Goal: Information Seeking & Learning: Compare options

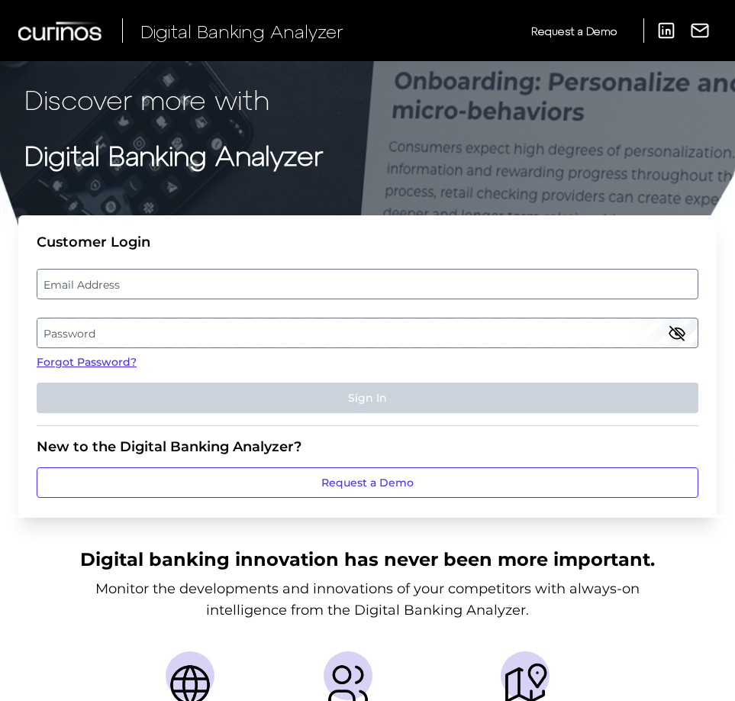
click at [189, 282] on label "Email Address" at bounding box center [367, 283] width 660 height 27
click at [189, 282] on input "email" at bounding box center [368, 284] width 662 height 31
click at [190, 282] on input "Email Address" at bounding box center [368, 284] width 662 height 31
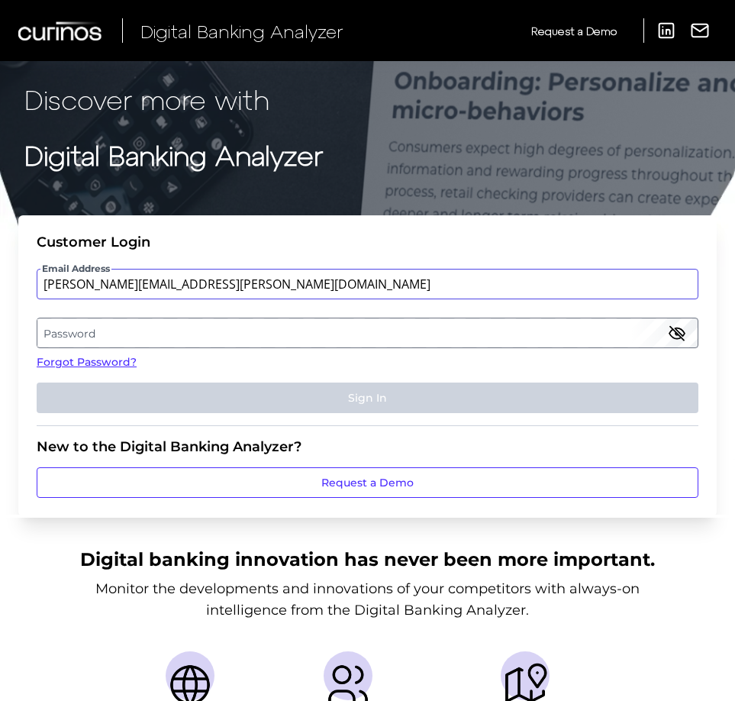
type input "[PERSON_NAME][EMAIL_ADDRESS][PERSON_NAME][DOMAIN_NAME]"
click at [329, 337] on label "Password" at bounding box center [367, 332] width 660 height 27
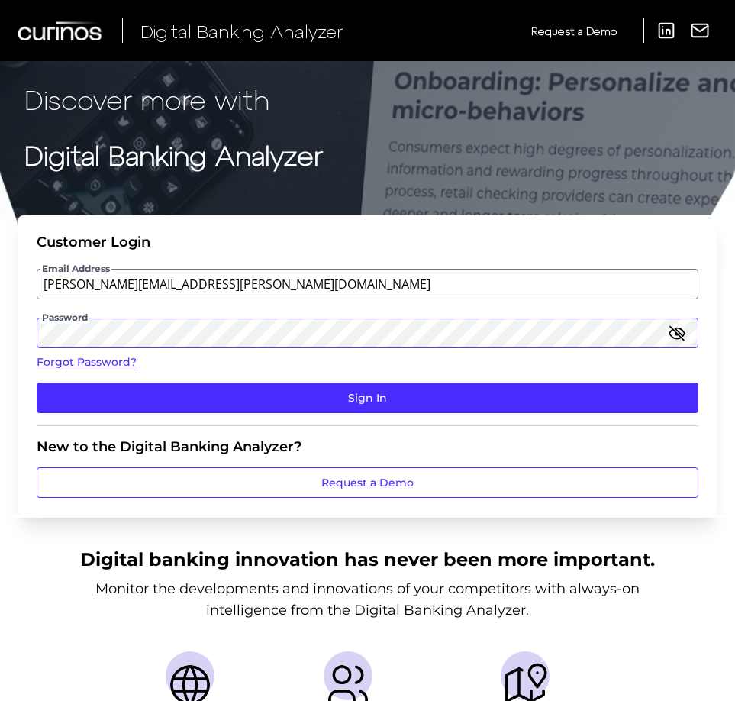
click at [37, 382] on button "Sign In" at bounding box center [368, 397] width 662 height 31
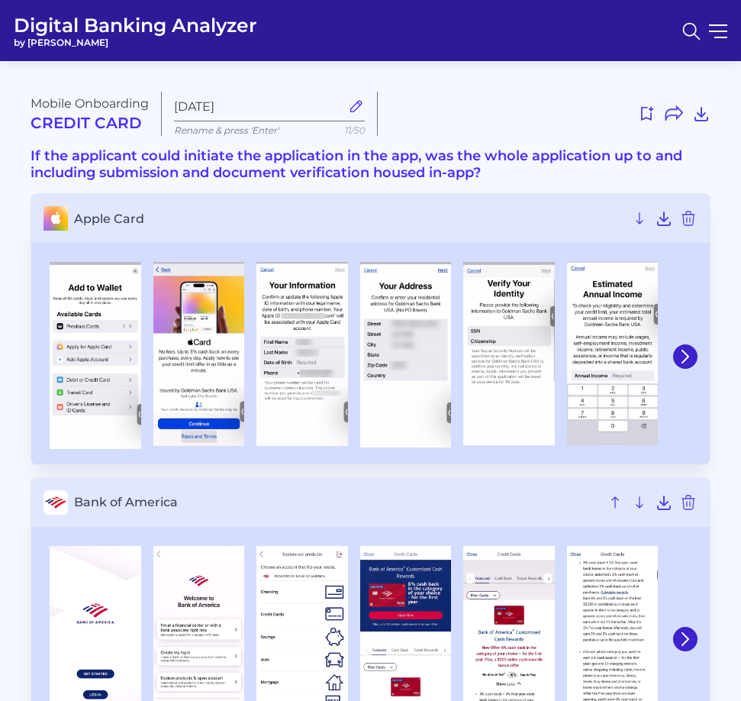
type input "[DATE]"
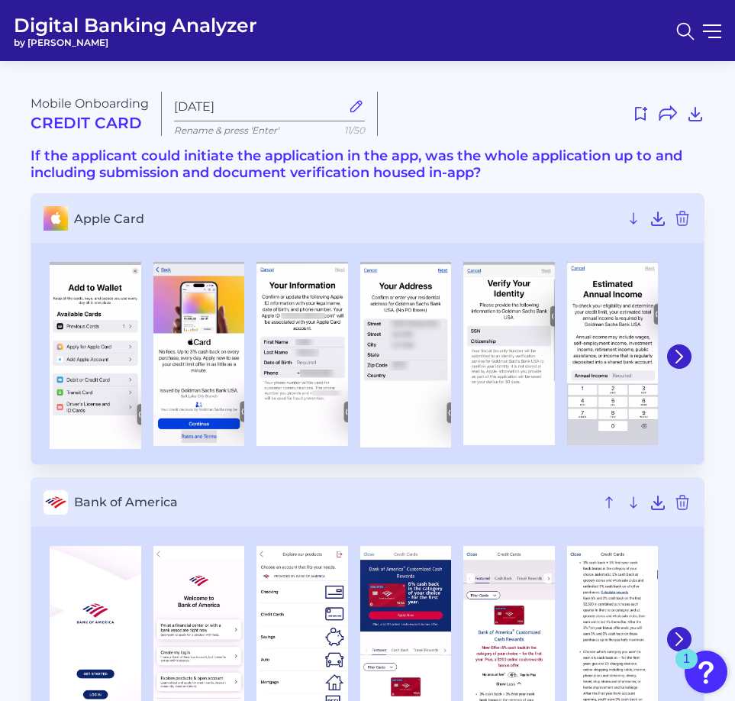
drag, startPoint x: 735, startPoint y: 157, endPoint x: 1255, endPoint y: 148, distance: 520.0
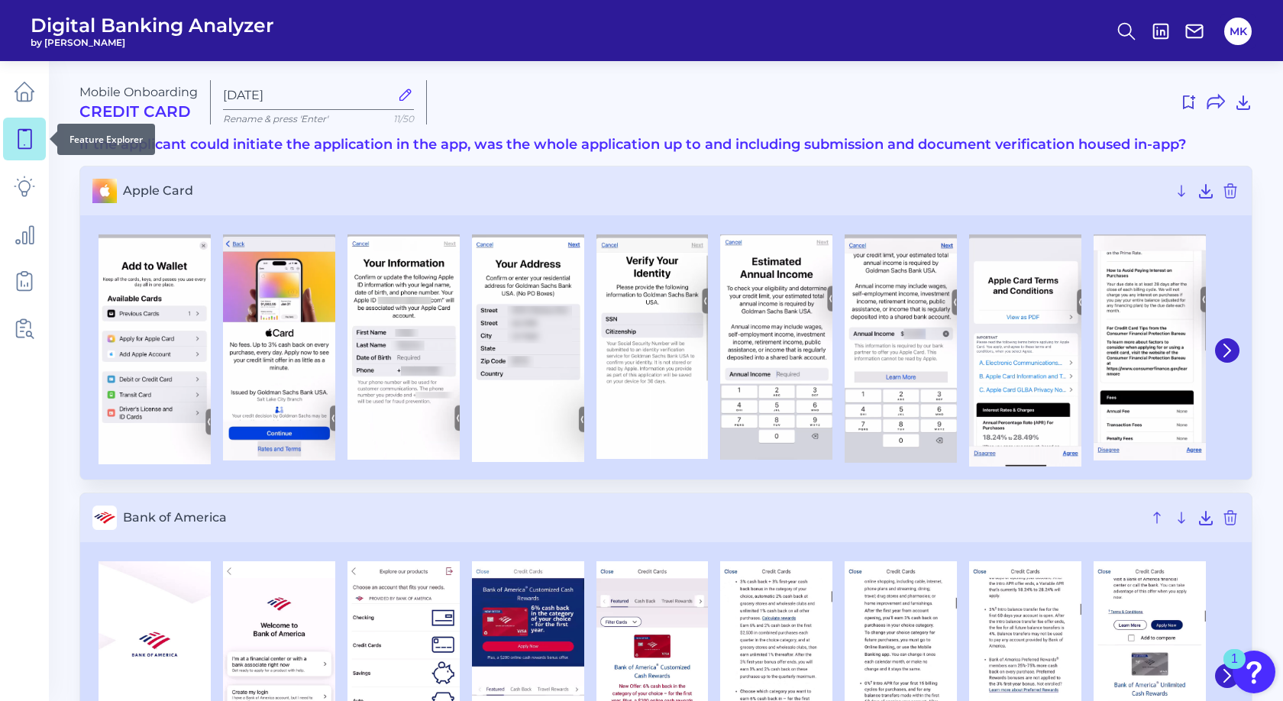
click at [24, 141] on icon at bounding box center [24, 138] width 21 height 21
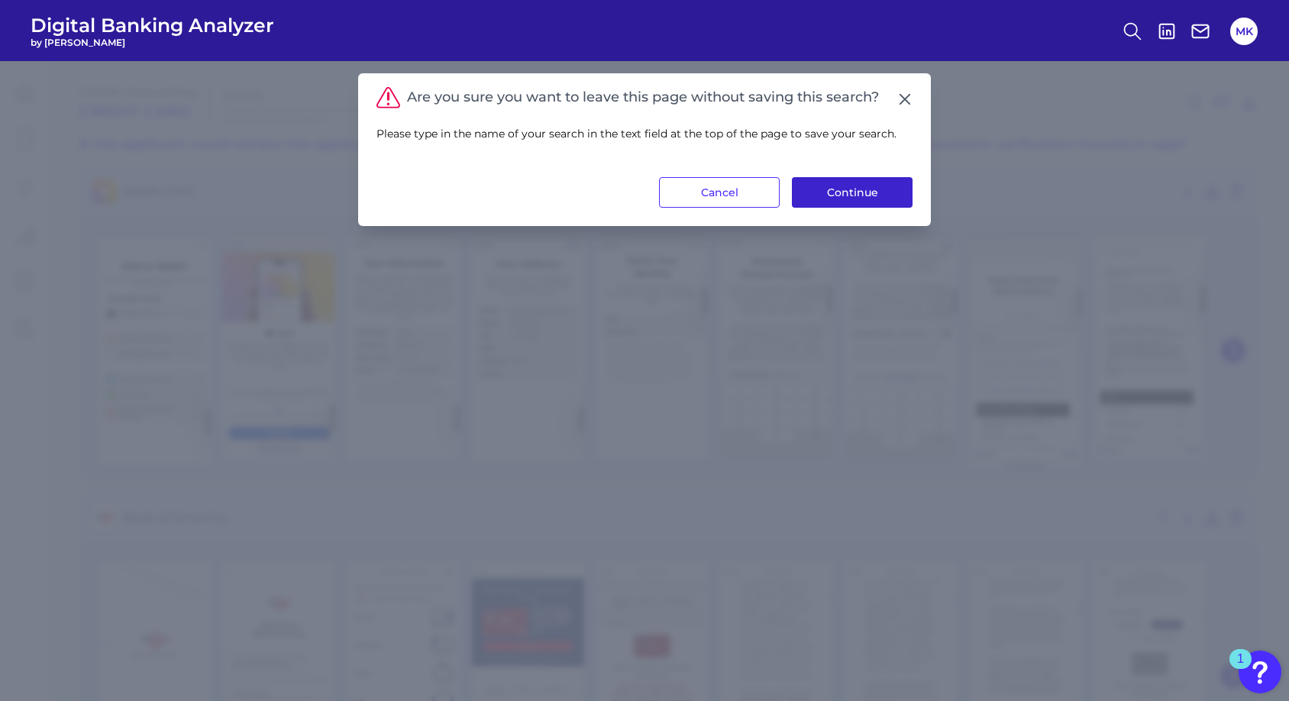
click at [741, 179] on button "Continue" at bounding box center [852, 192] width 121 height 31
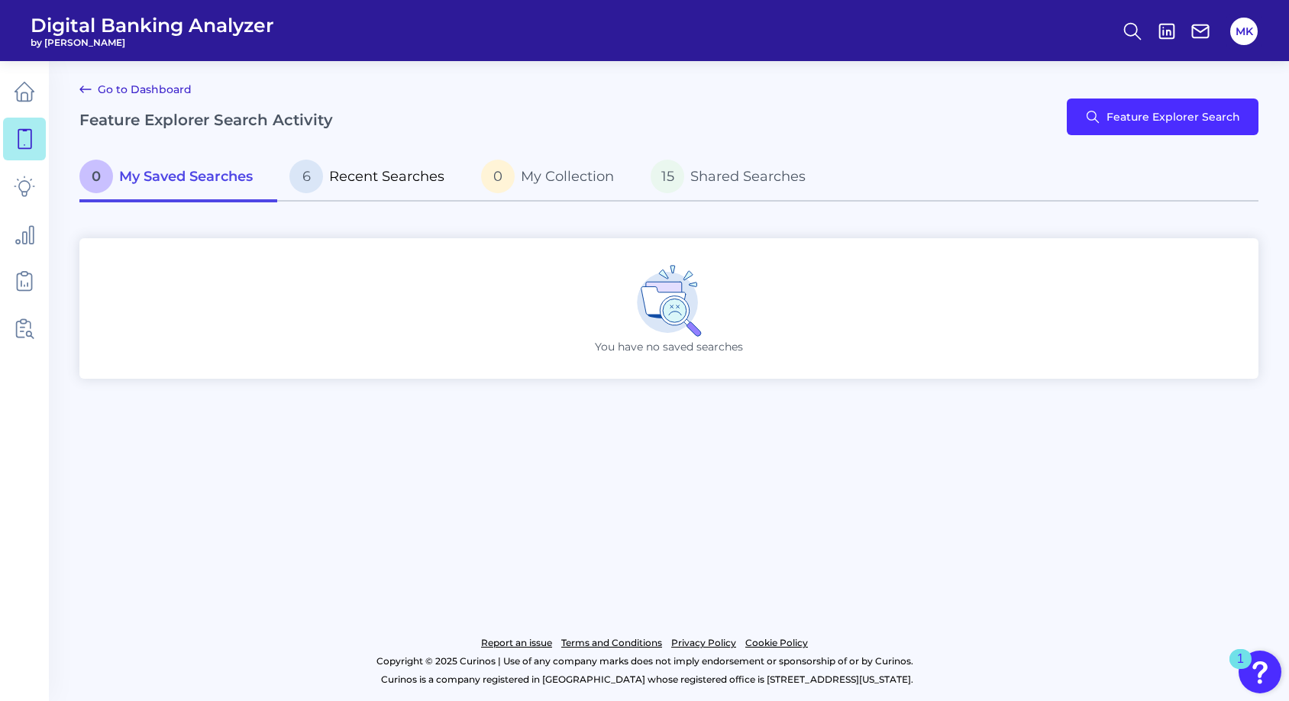
click at [419, 174] on span "Recent Searches" at bounding box center [386, 176] width 115 height 17
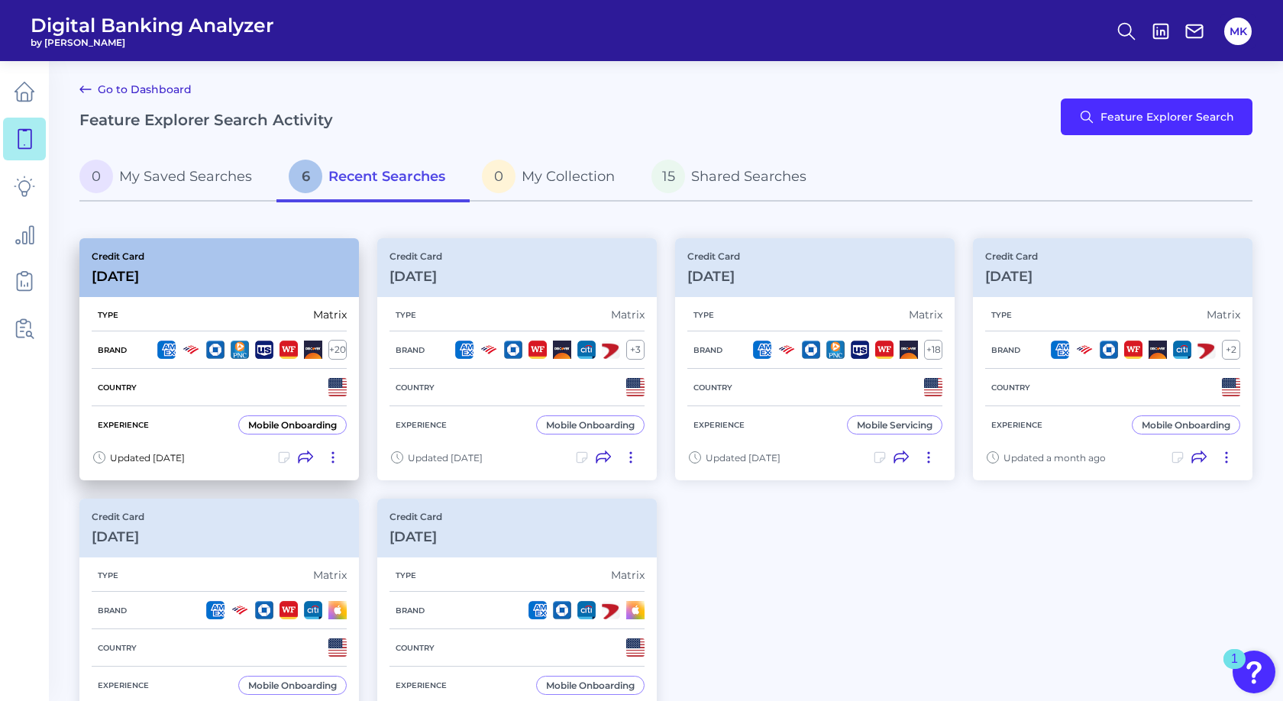
click at [209, 241] on div "Credit Card [DATE]" at bounding box center [218, 267] width 279 height 59
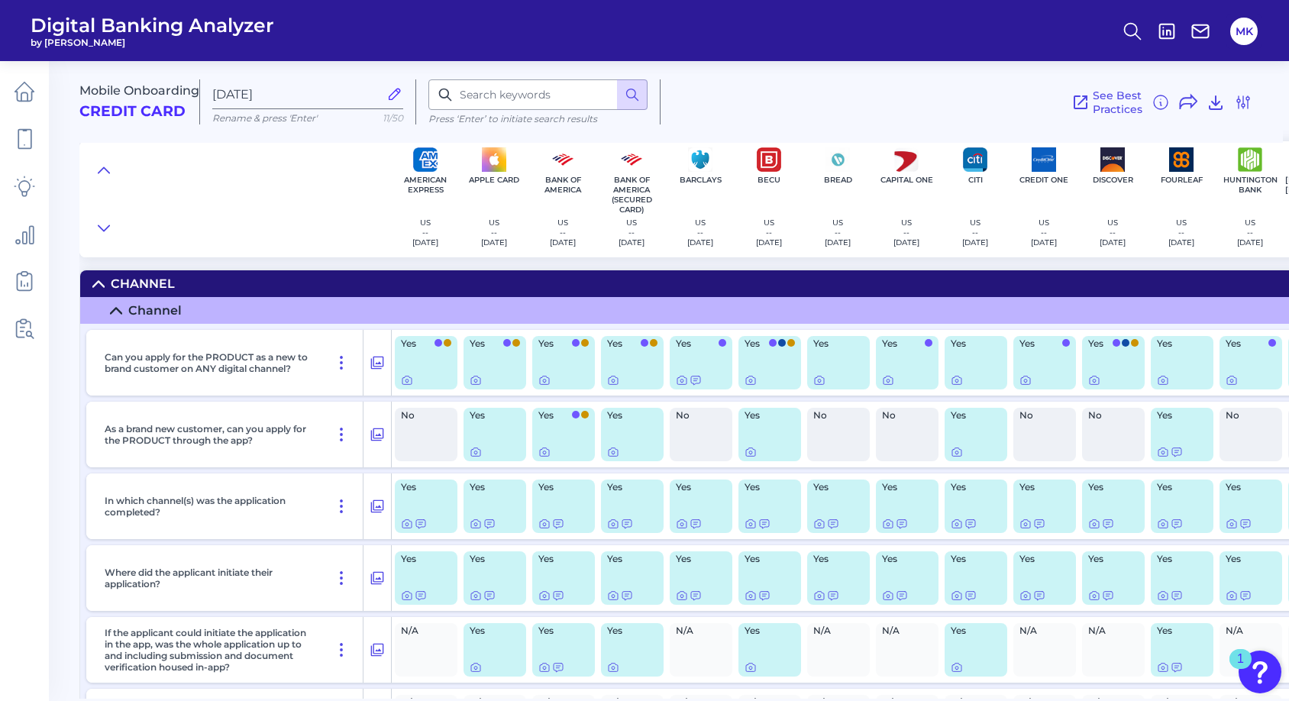
click at [507, 446] on div at bounding box center [495, 452] width 50 height 12
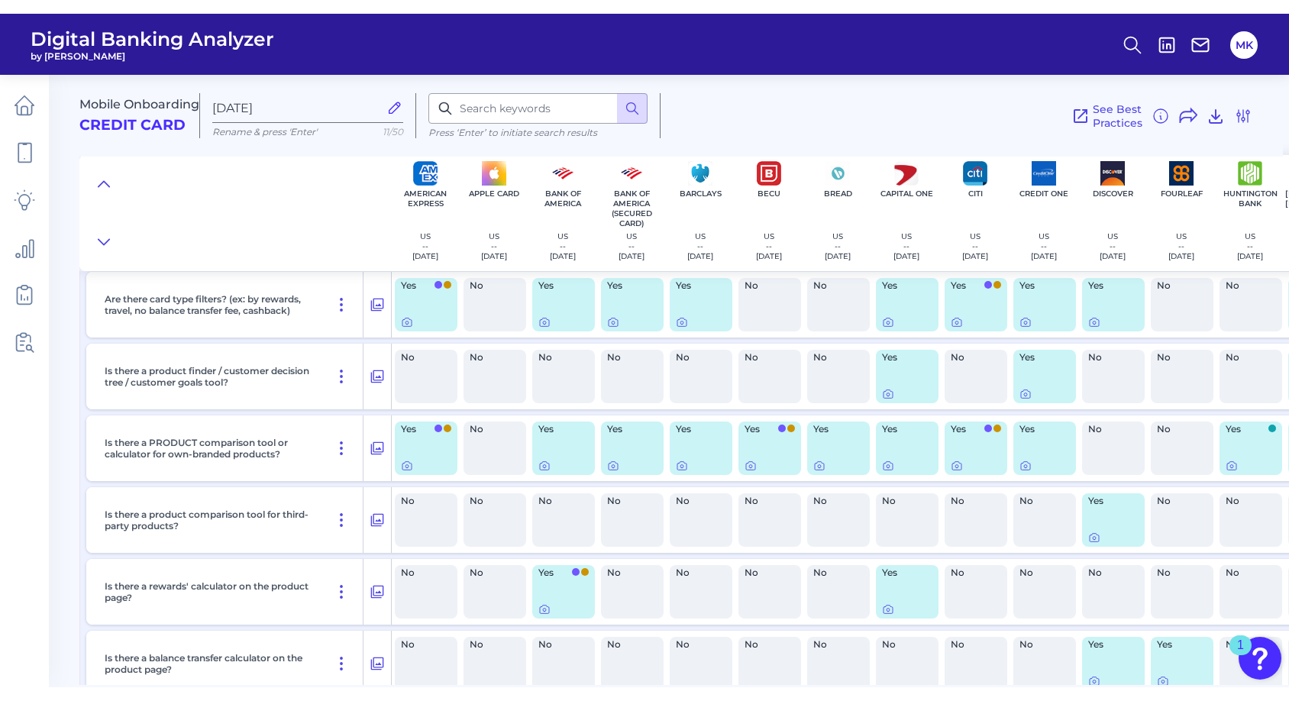
scroll to position [8872, 0]
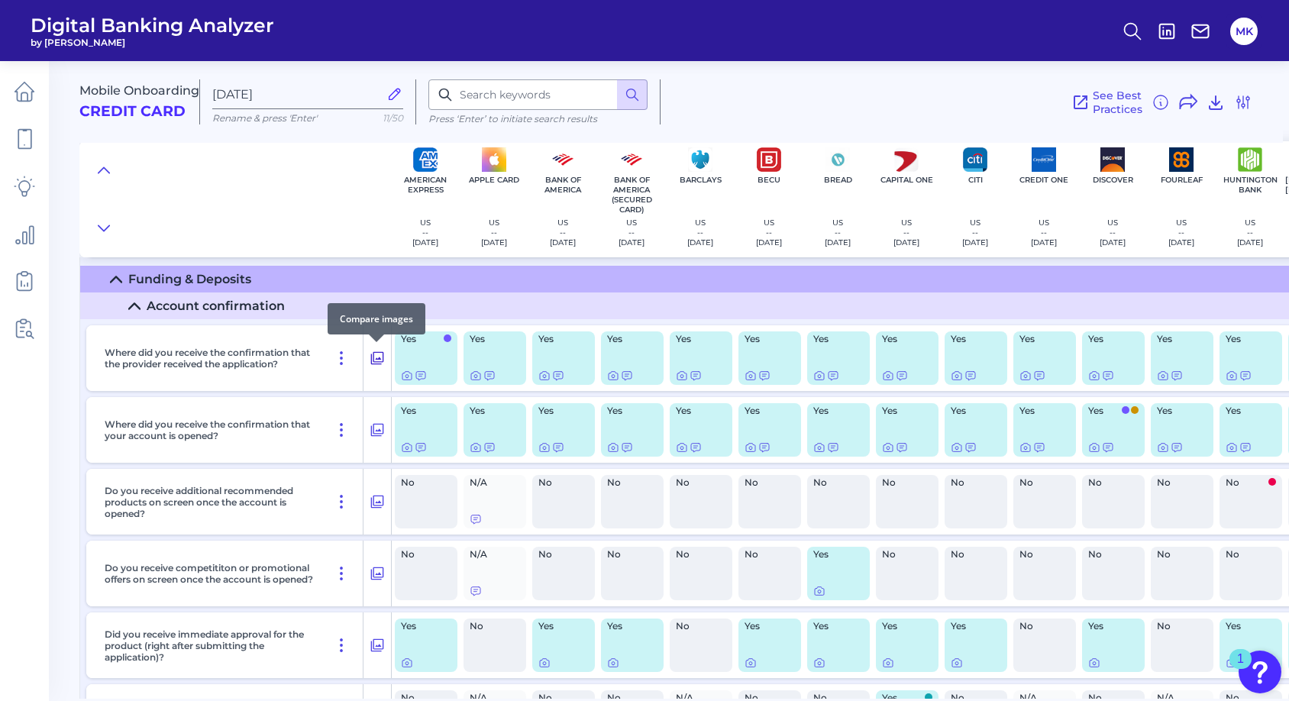
click at [372, 355] on icon at bounding box center [377, 358] width 13 height 13
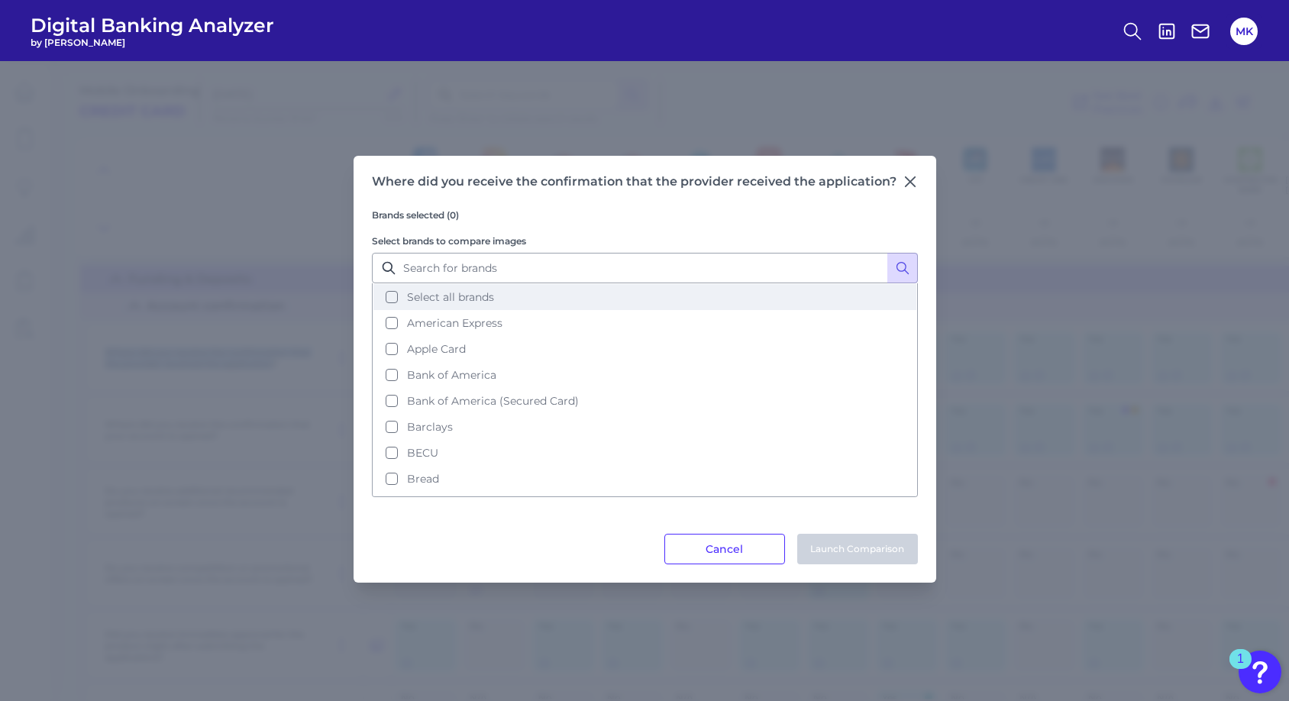
click at [430, 298] on span "Select all brands" at bounding box center [450, 297] width 87 height 14
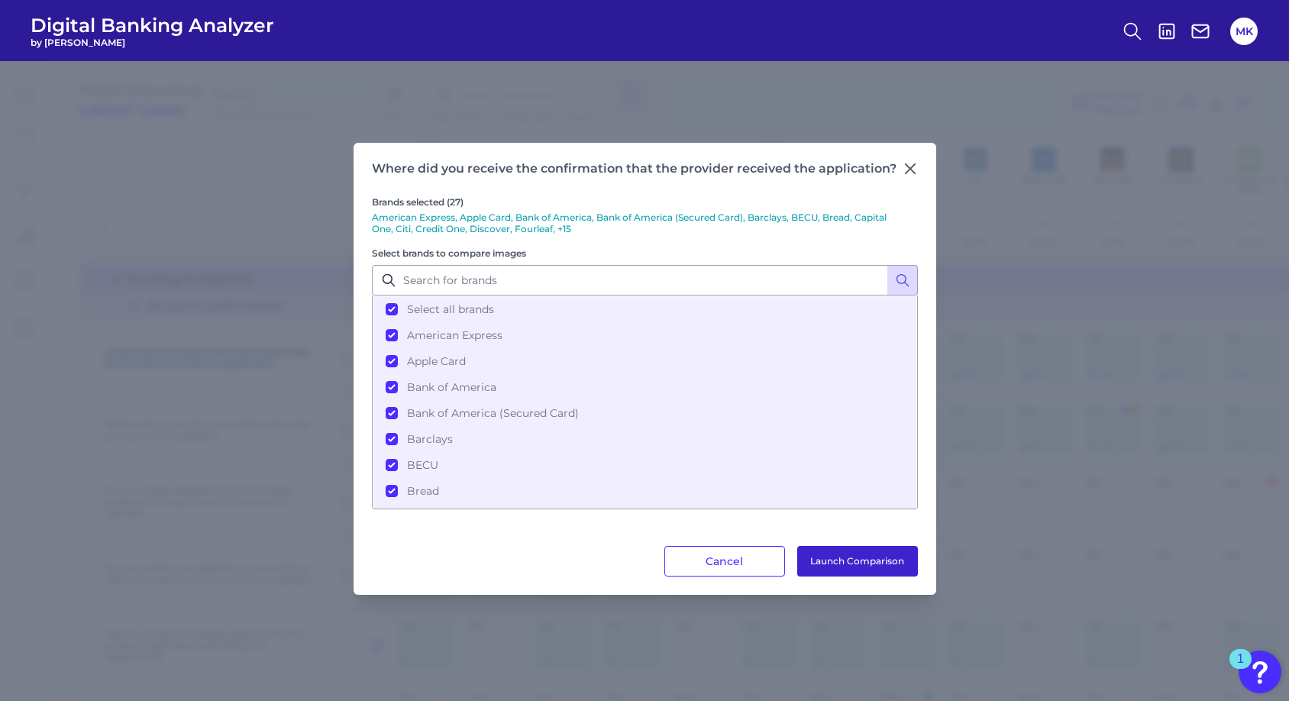
click at [741, 560] on button "Launch Comparison" at bounding box center [857, 561] width 121 height 31
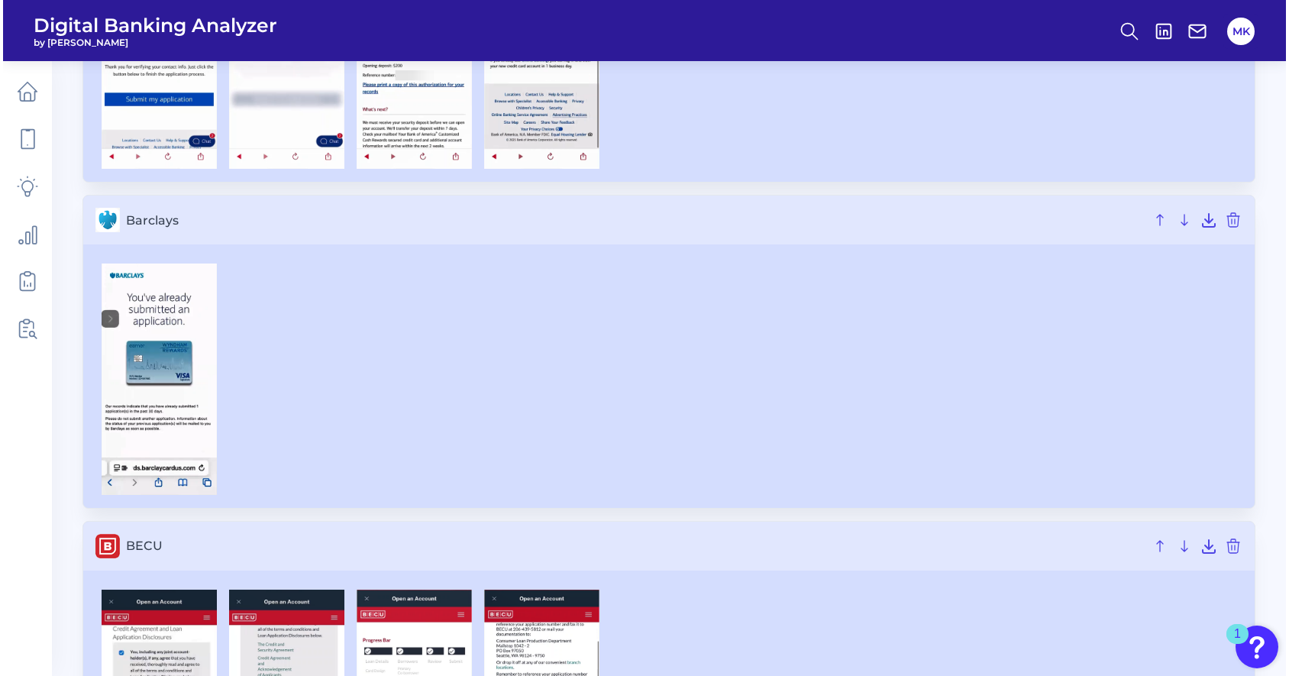
scroll to position [1374, 0]
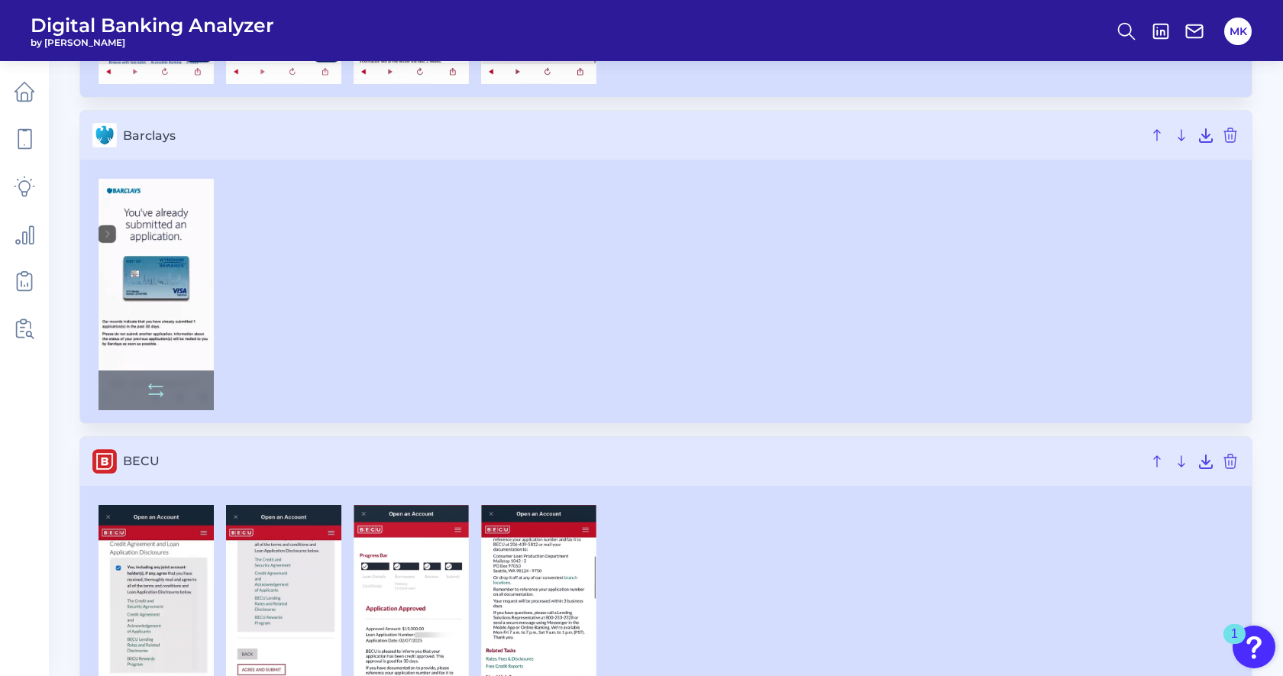
click at [151, 249] on img at bounding box center [155, 294] width 115 height 231
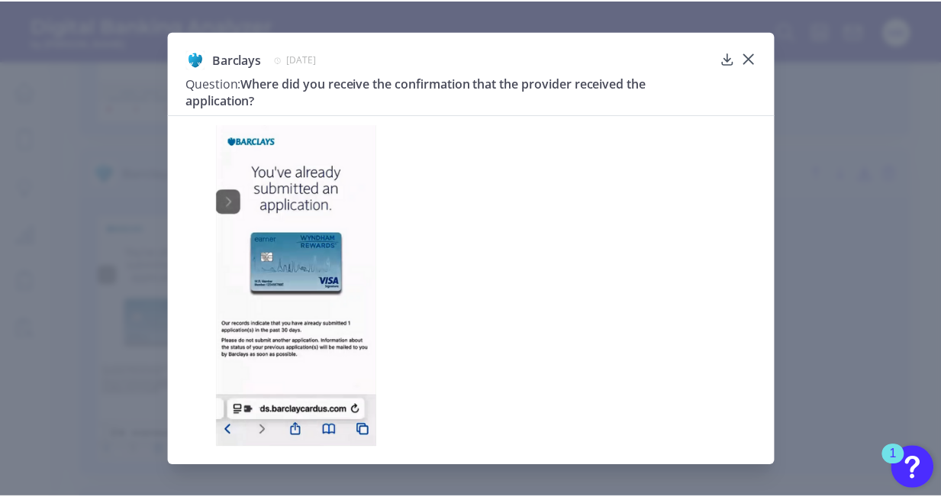
scroll to position [1373, 0]
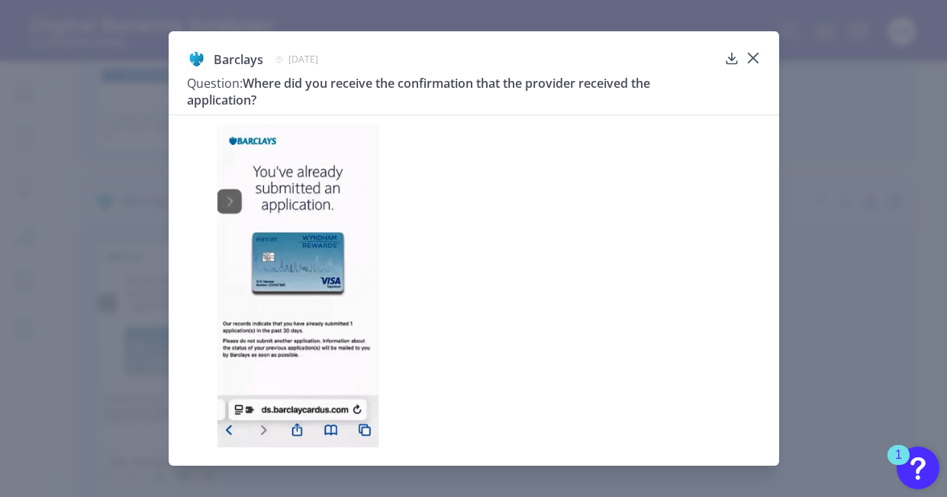
click at [762, 56] on div "Barclays [DATE] Question: Where did you receive the confirmation that the provi…" at bounding box center [474, 248] width 611 height 434
click at [754, 56] on icon at bounding box center [753, 57] width 15 height 15
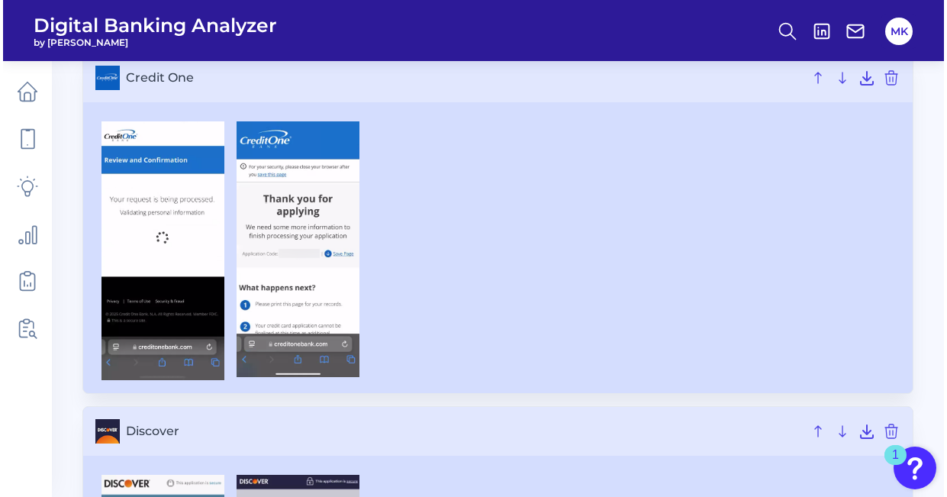
scroll to position [3299, 0]
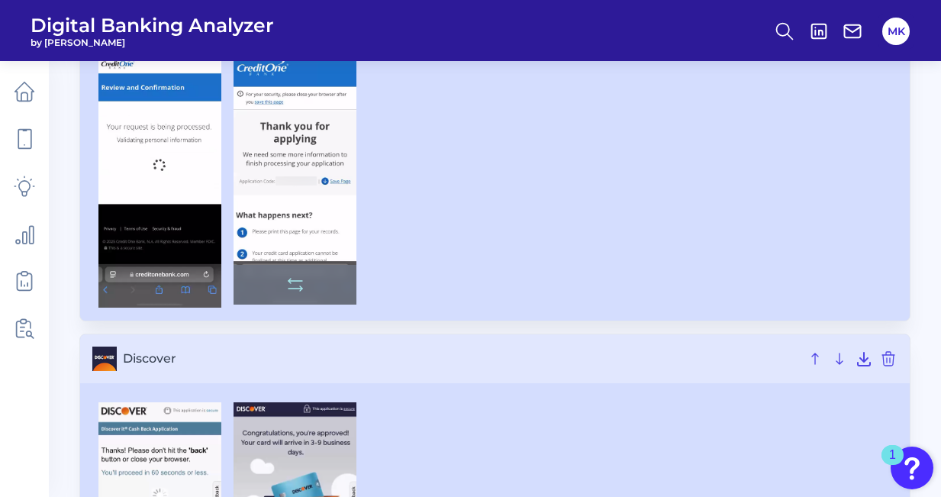
click at [334, 195] on img at bounding box center [295, 177] width 123 height 257
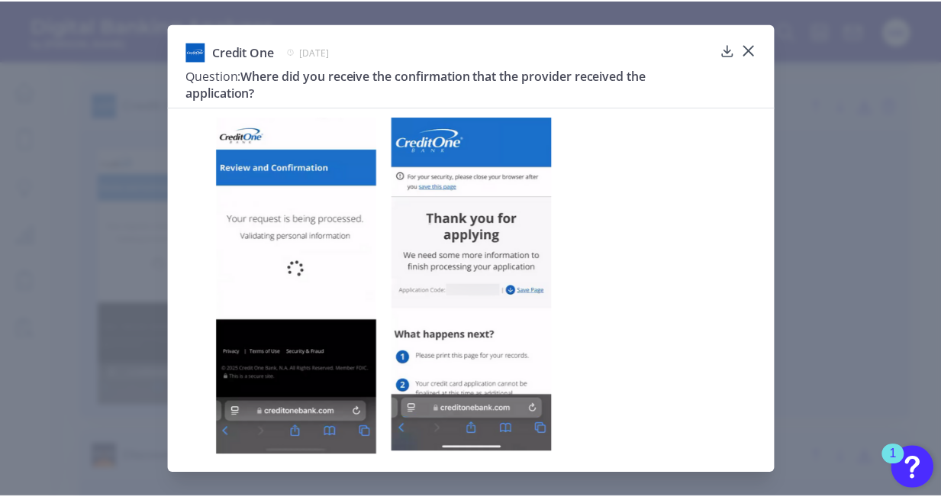
scroll to position [3194, 0]
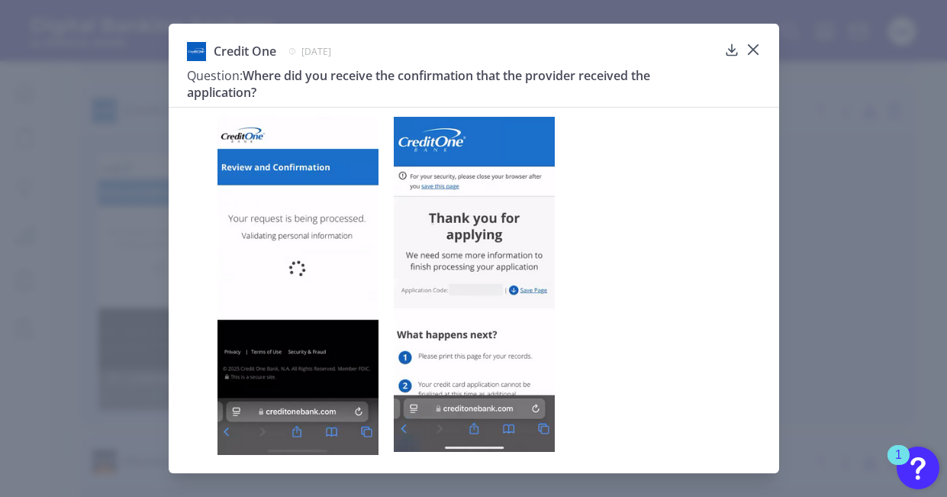
click at [753, 52] on icon at bounding box center [753, 49] width 15 height 15
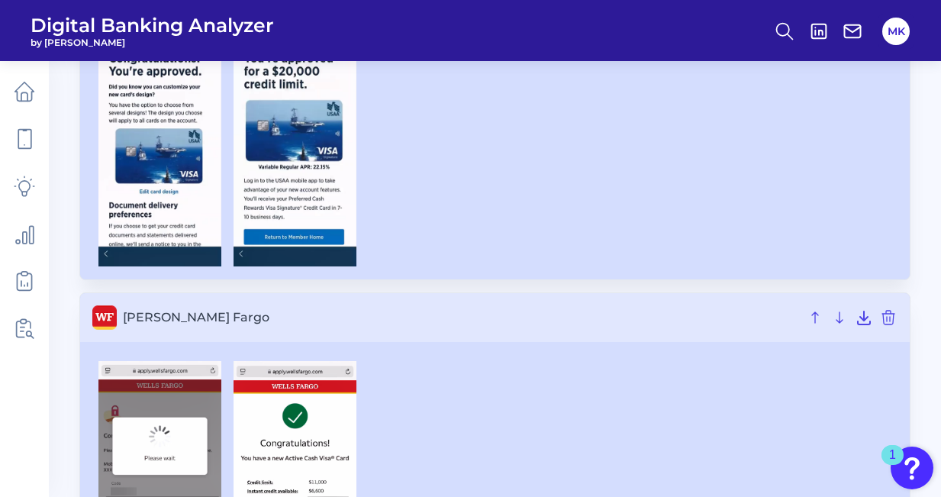
scroll to position [8304, 0]
